Goal: Obtain resource: Download file/media

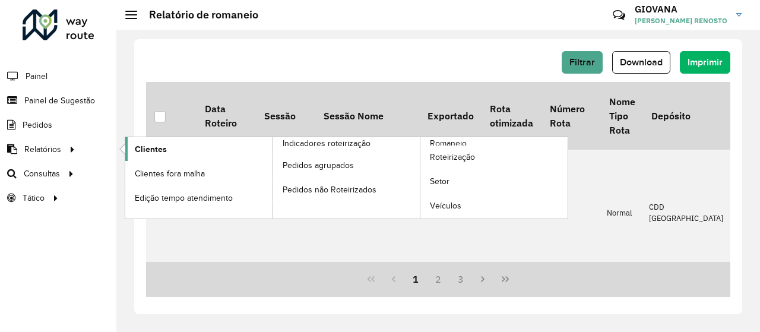
click at [237, 156] on link "Clientes" at bounding box center [198, 149] width 147 height 24
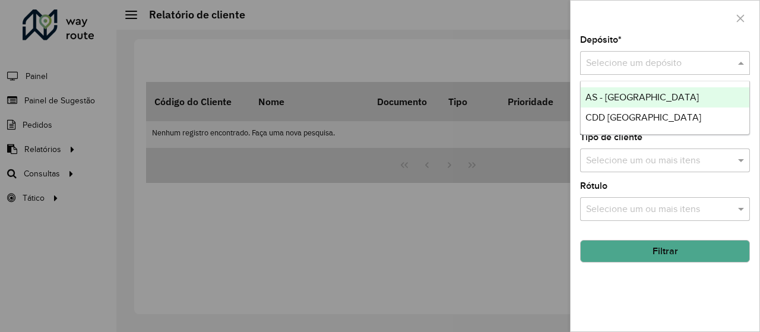
click at [682, 60] on input "text" at bounding box center [653, 63] width 134 height 14
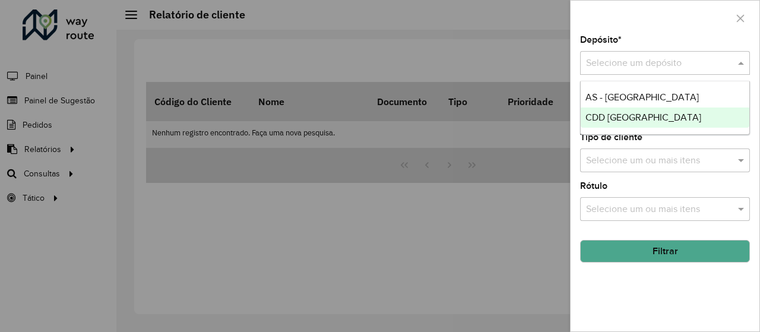
click at [599, 120] on span "CDD [GEOGRAPHIC_DATA]" at bounding box center [643, 117] width 116 height 10
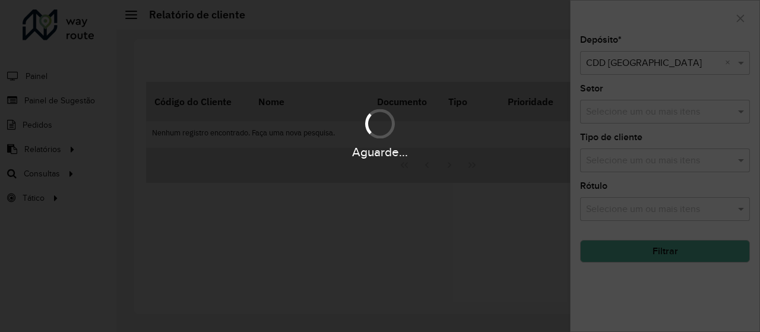
click at [676, 264] on div "Aguarde..." at bounding box center [380, 166] width 760 height 332
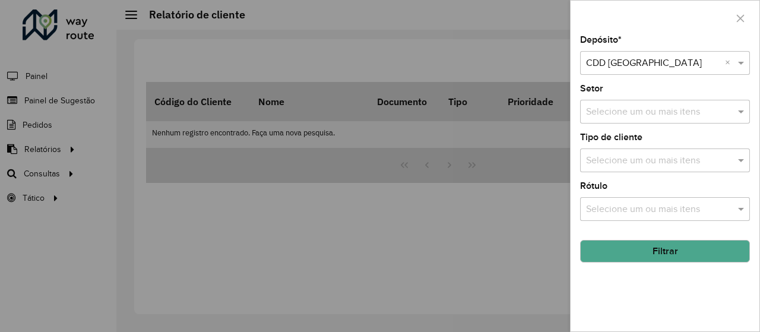
click at [649, 251] on button "Filtrar" at bounding box center [665, 251] width 170 height 23
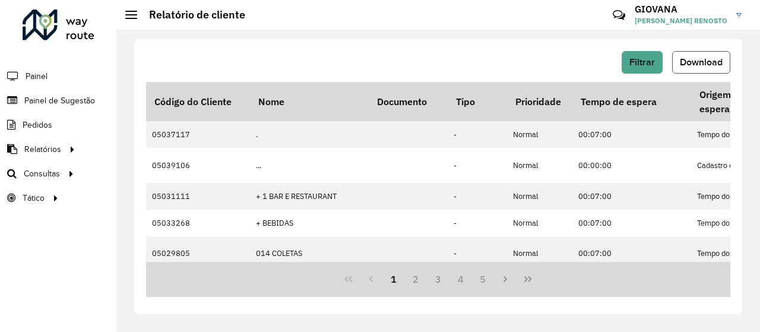
click at [695, 60] on span "Download" at bounding box center [700, 62] width 43 height 10
click at [718, 65] on span "Download" at bounding box center [700, 62] width 43 height 10
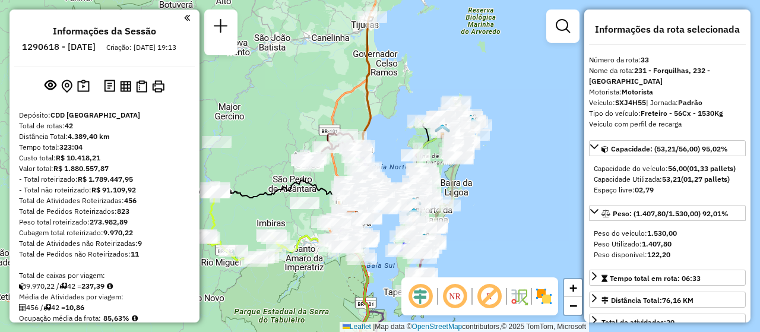
select select "**********"
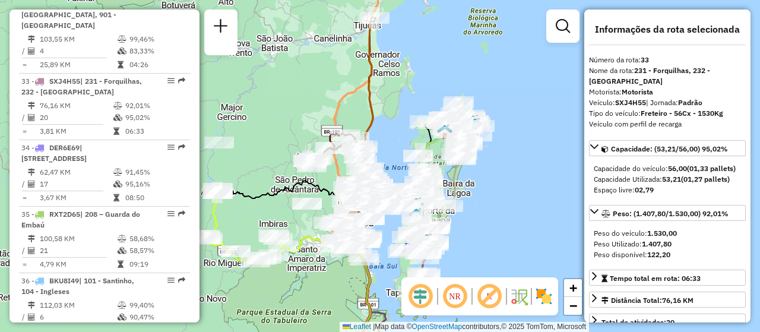
drag, startPoint x: 488, startPoint y: 196, endPoint x: 506, endPoint y: 199, distance: 18.6
click at [506, 199] on div "Janela de atendimento Grade de atendimento Capacidade Transportadoras Veículos …" at bounding box center [380, 166] width 760 height 332
